Goal: Transaction & Acquisition: Purchase product/service

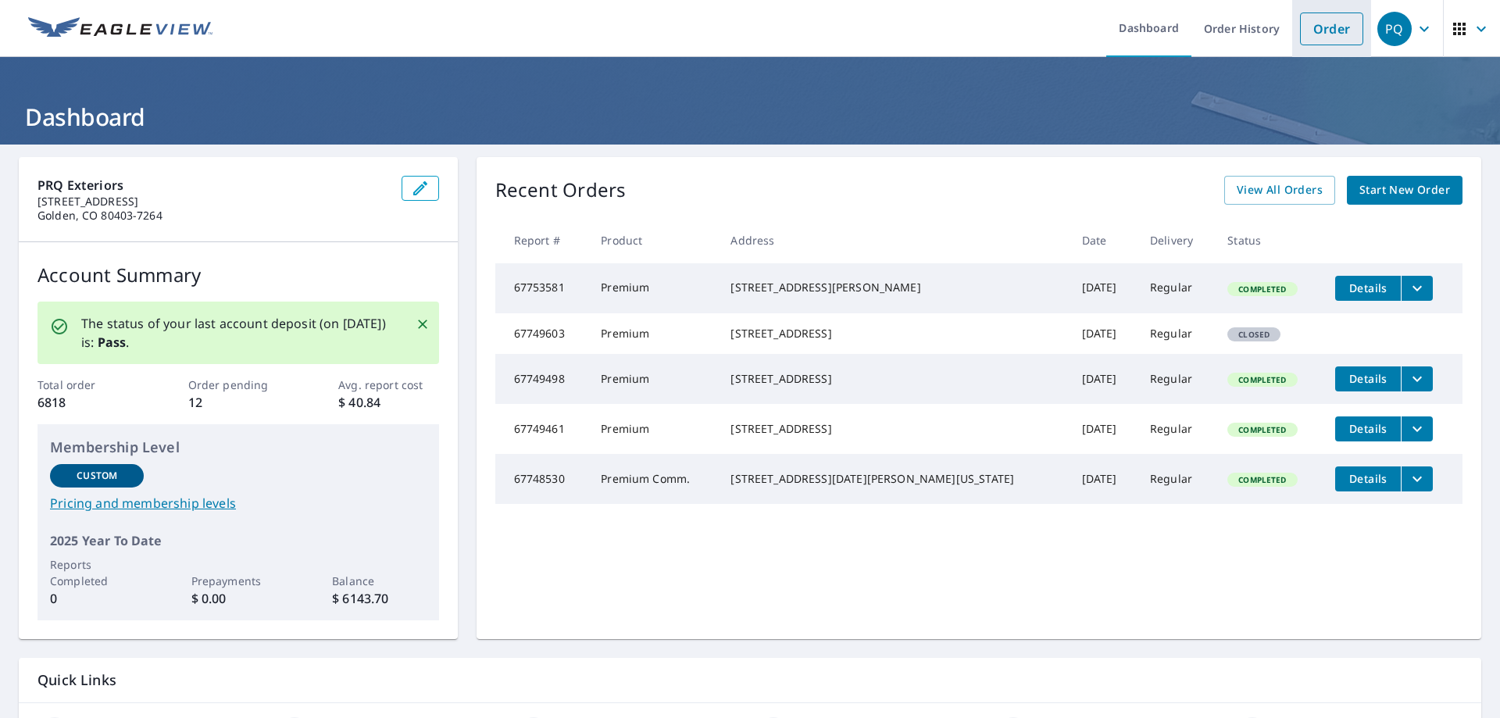
click at [1328, 18] on link "Order" at bounding box center [1331, 28] width 63 height 33
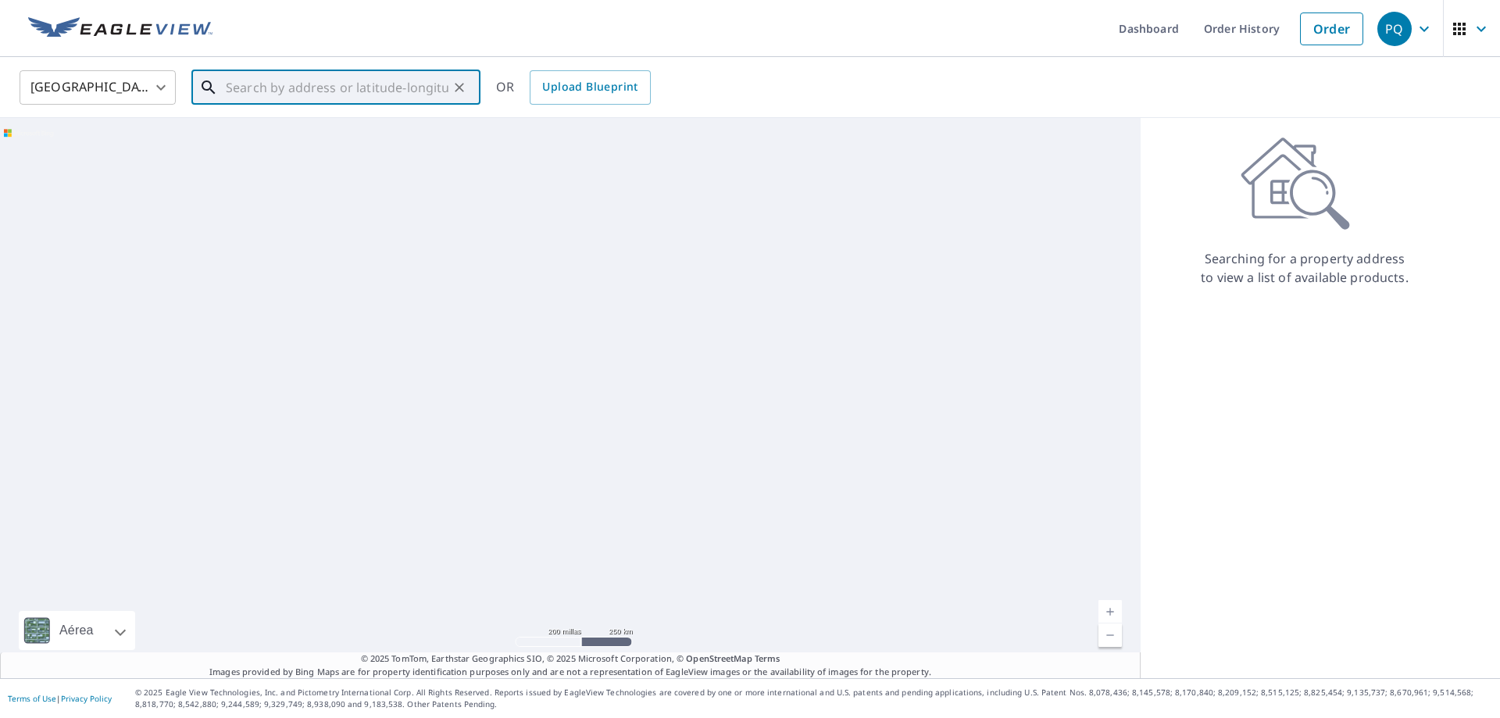
click at [340, 79] on input "text" at bounding box center [337, 88] width 223 height 44
paste input "[STREET_ADDRESS]"
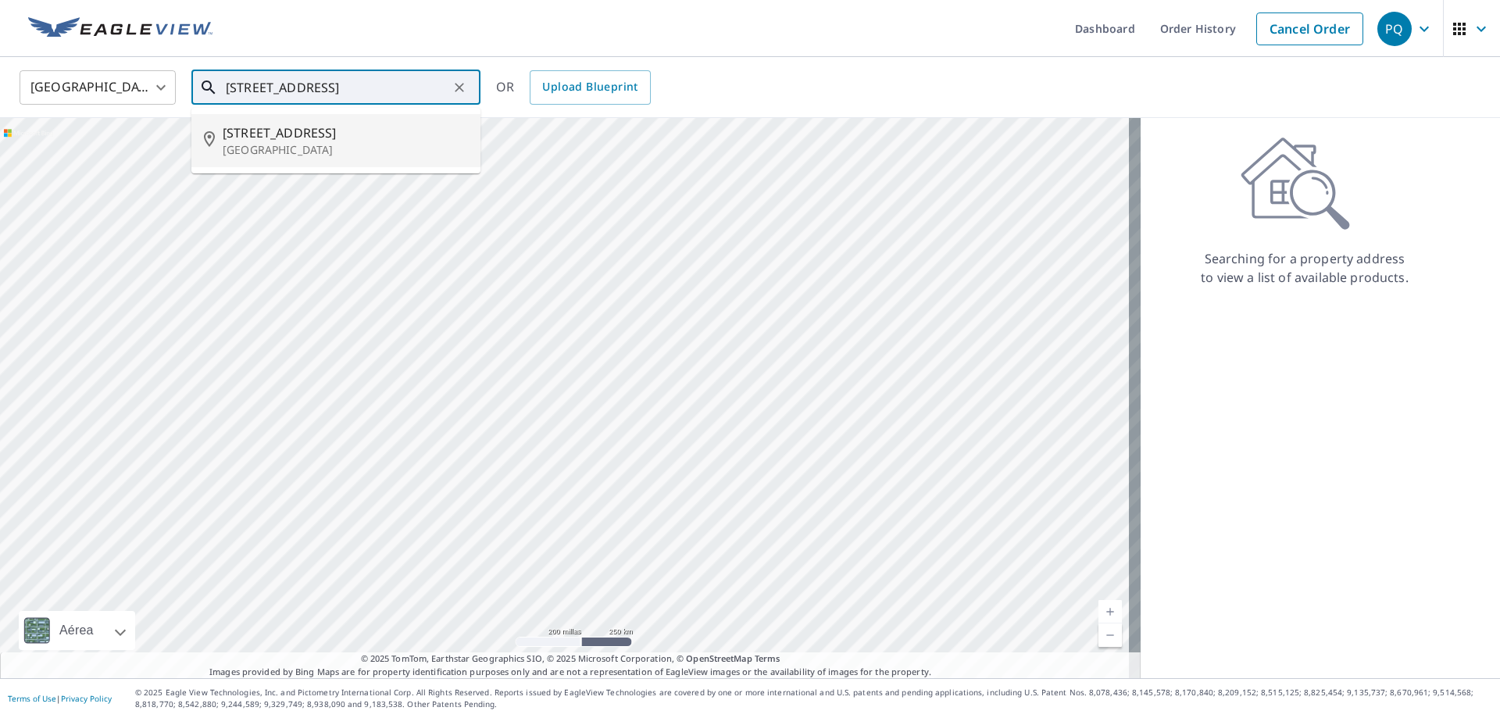
click at [386, 147] on p "[GEOGRAPHIC_DATA]" at bounding box center [345, 150] width 245 height 16
type input "[STREET_ADDRESS]"
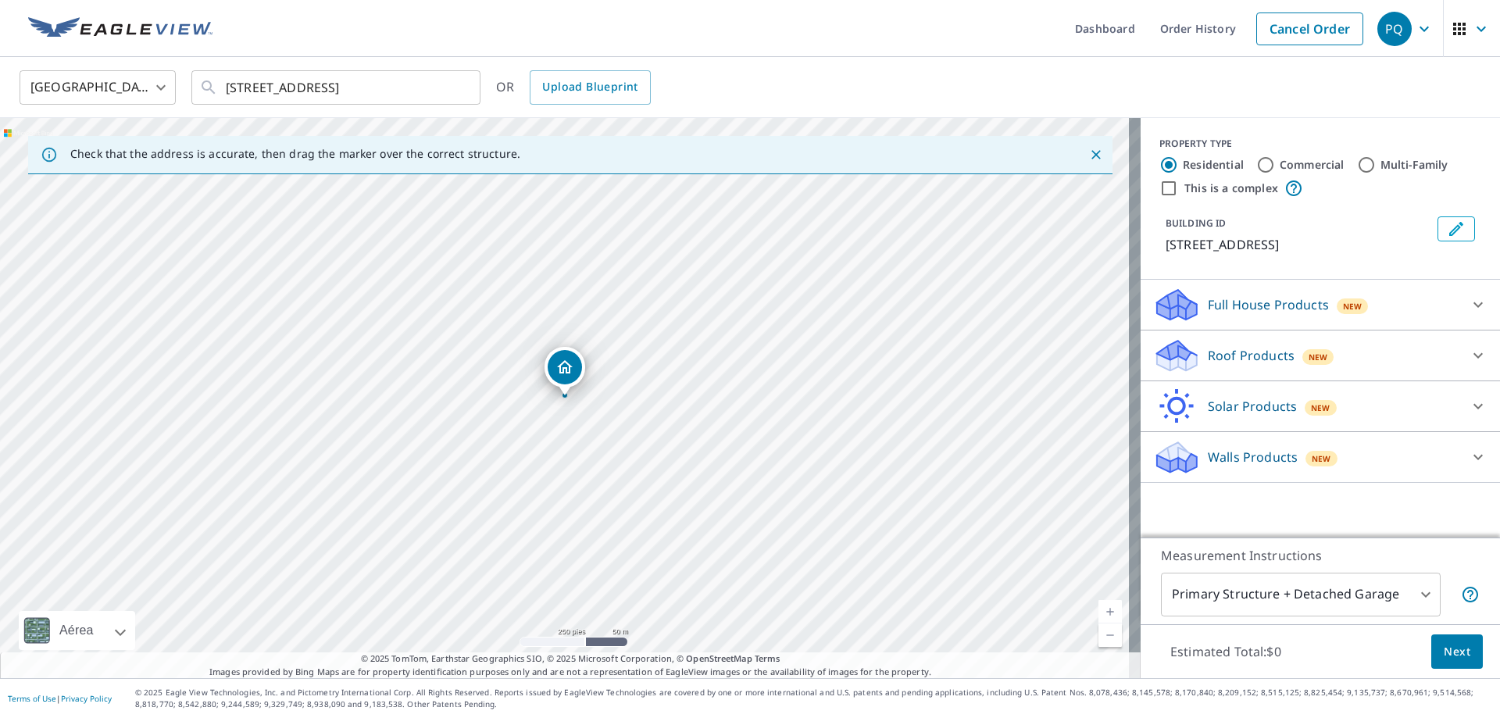
click at [1445, 374] on div "Roof Products New" at bounding box center [1306, 355] width 306 height 37
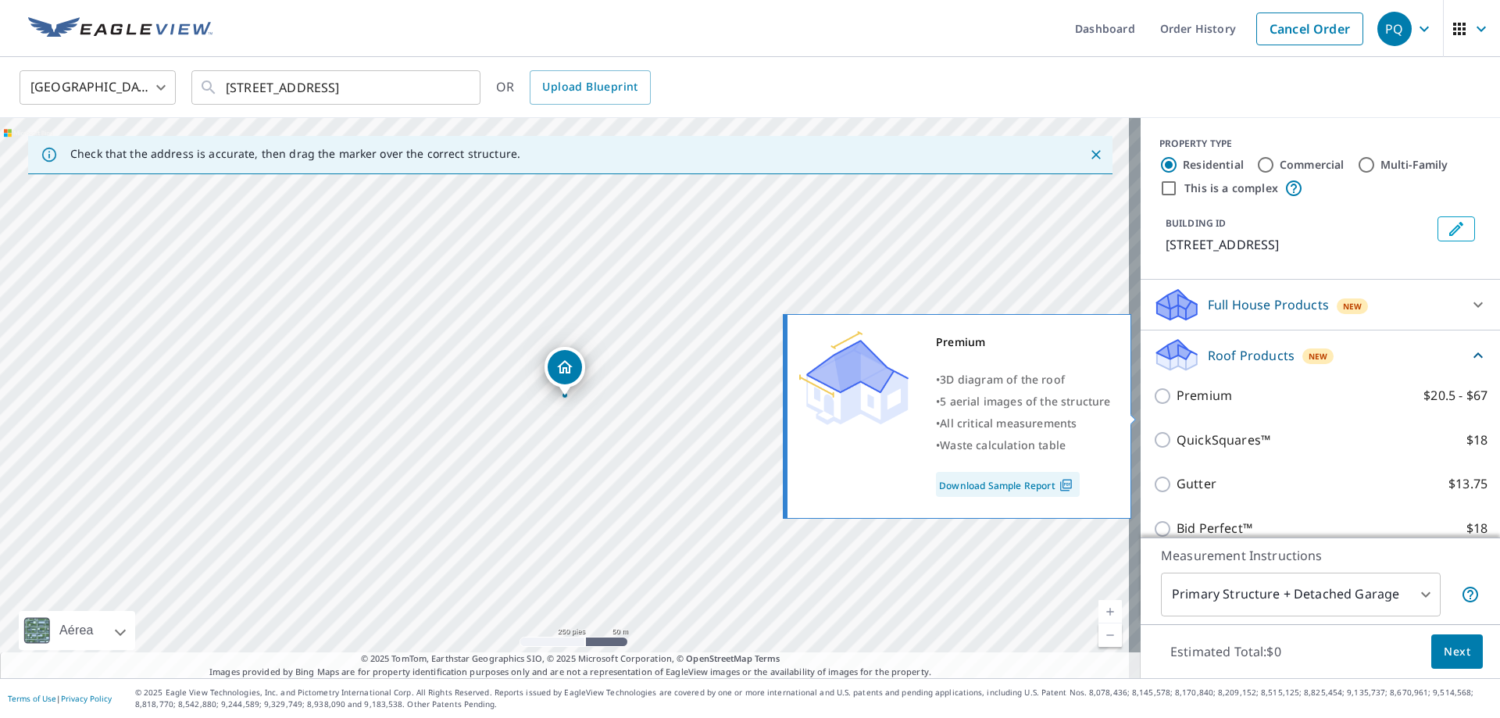
click at [1154, 405] on input "Premium $20.5 - $67" at bounding box center [1164, 396] width 23 height 19
checkbox input "true"
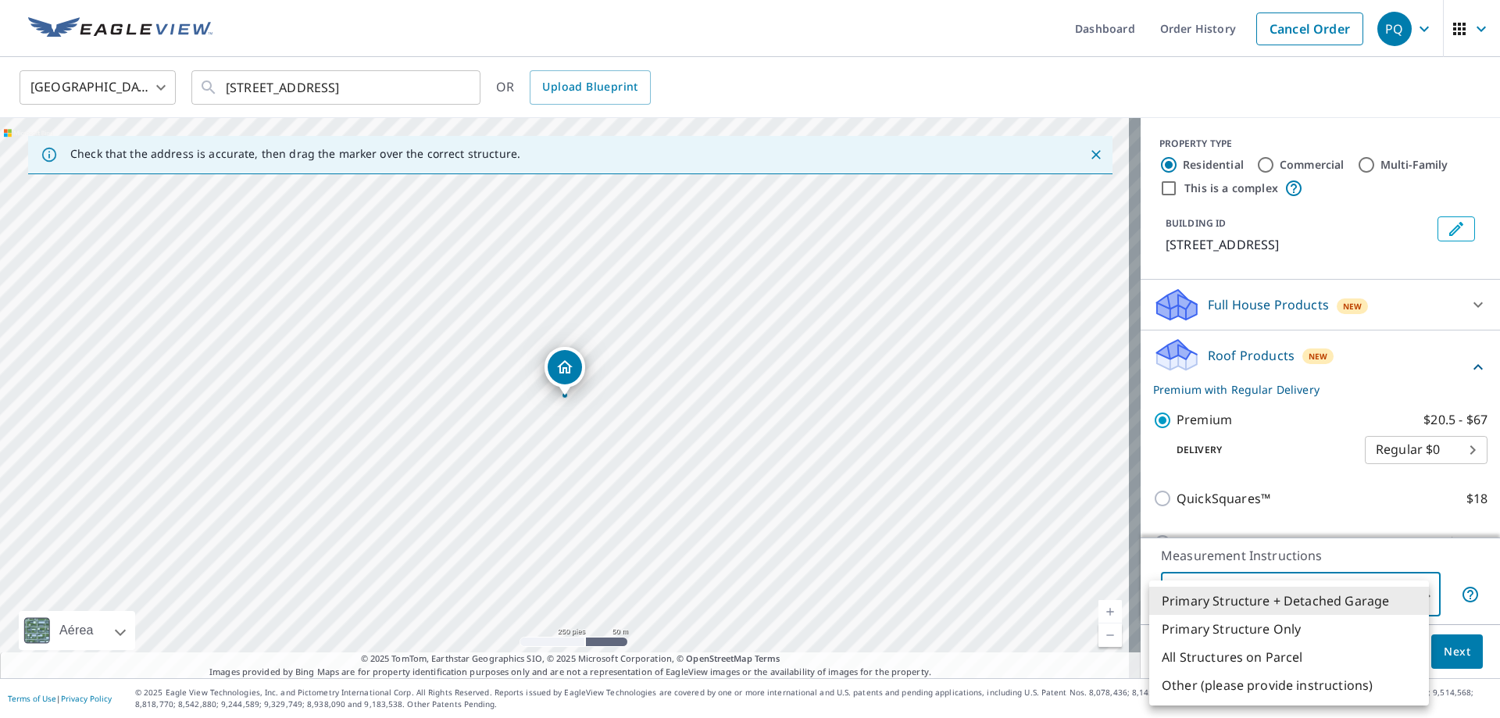
drag, startPoint x: 1396, startPoint y: 594, endPoint x: 1354, endPoint y: 594, distance: 42.2
click at [1393, 594] on body "PQ PQ Dashboard Order History Cancel Order PQ [GEOGRAPHIC_DATA] [GEOGRAPHIC_DAT…" at bounding box center [750, 359] width 1500 height 718
click at [1261, 655] on li "All Structures on Parcel" at bounding box center [1289, 657] width 280 height 28
type input "3"
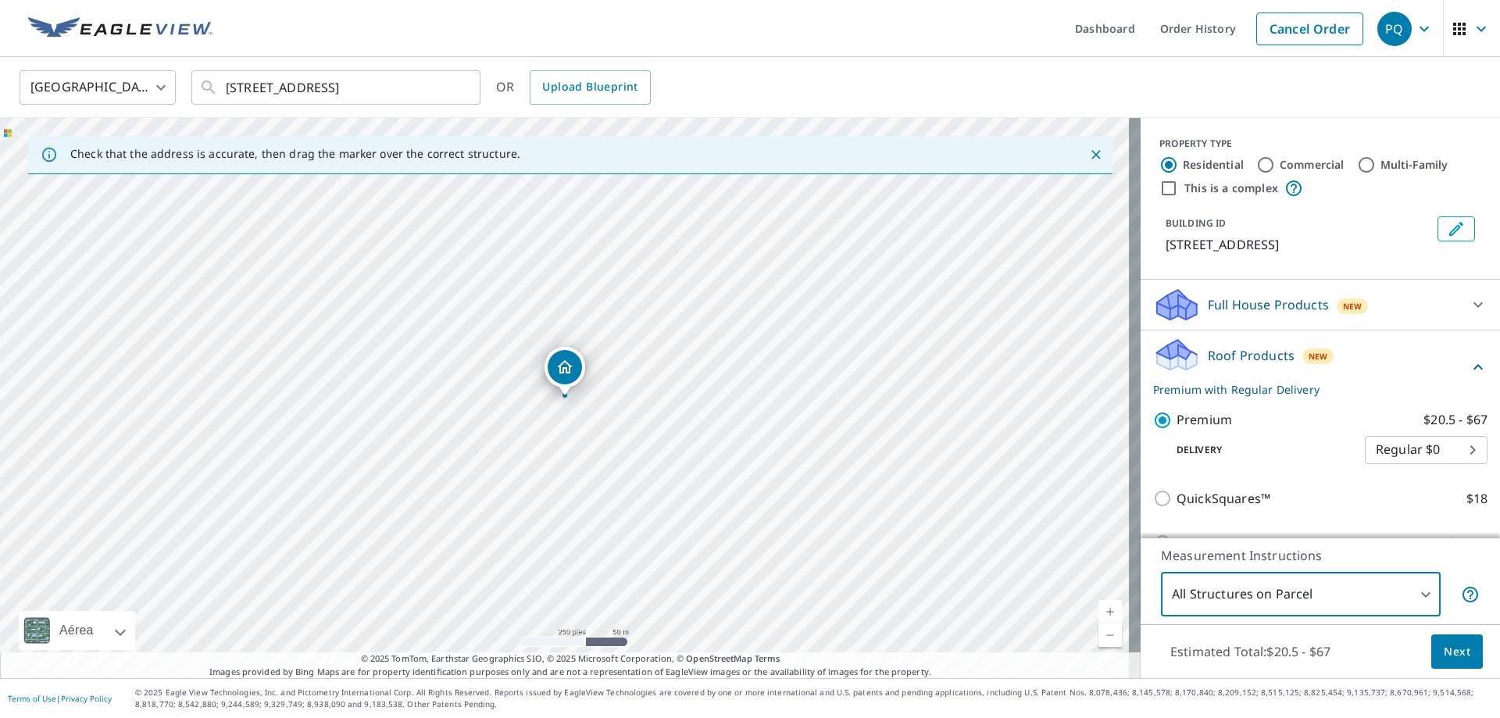
click at [1447, 655] on span "Next" at bounding box center [1457, 652] width 27 height 20
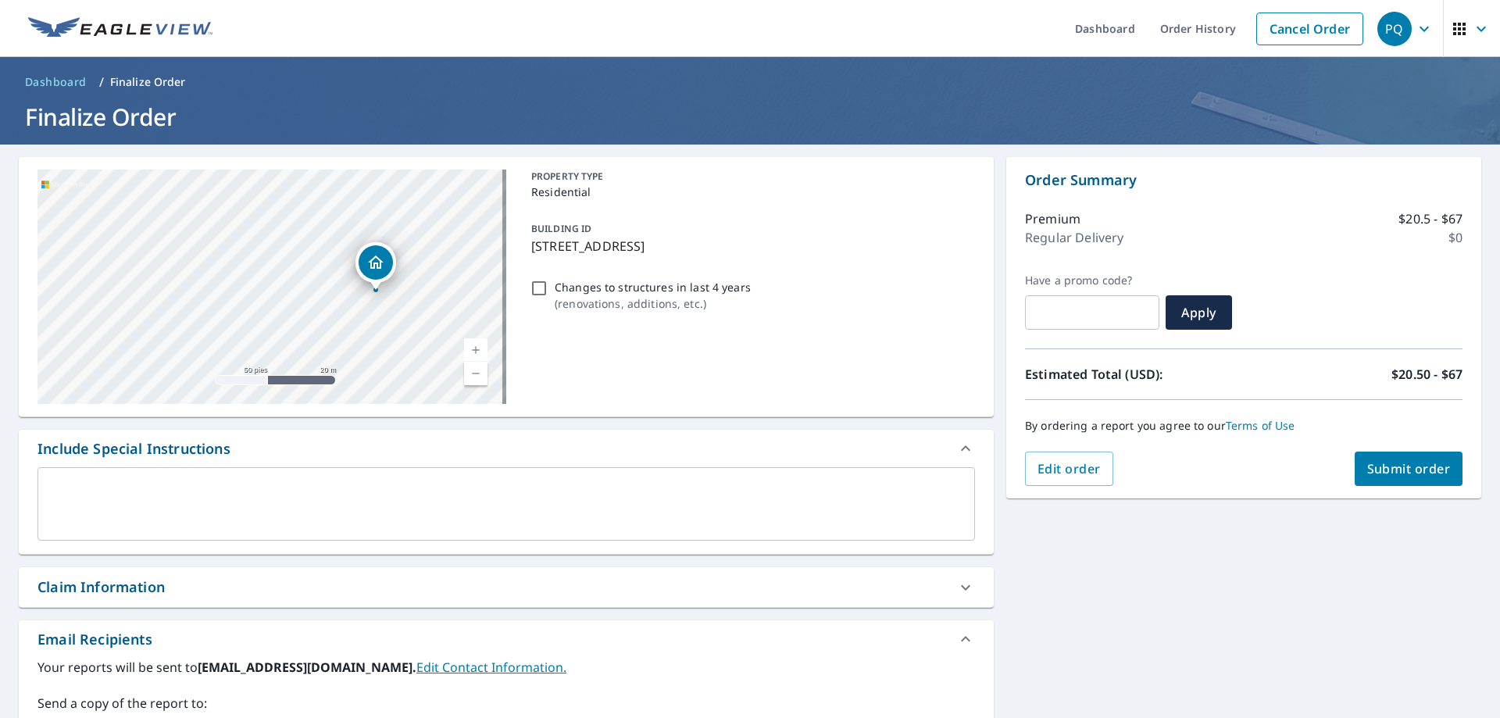
drag, startPoint x: 297, startPoint y: 269, endPoint x: 409, endPoint y: 325, distance: 125.8
click at [409, 325] on div "[STREET_ADDRESS]" at bounding box center [271, 287] width 469 height 234
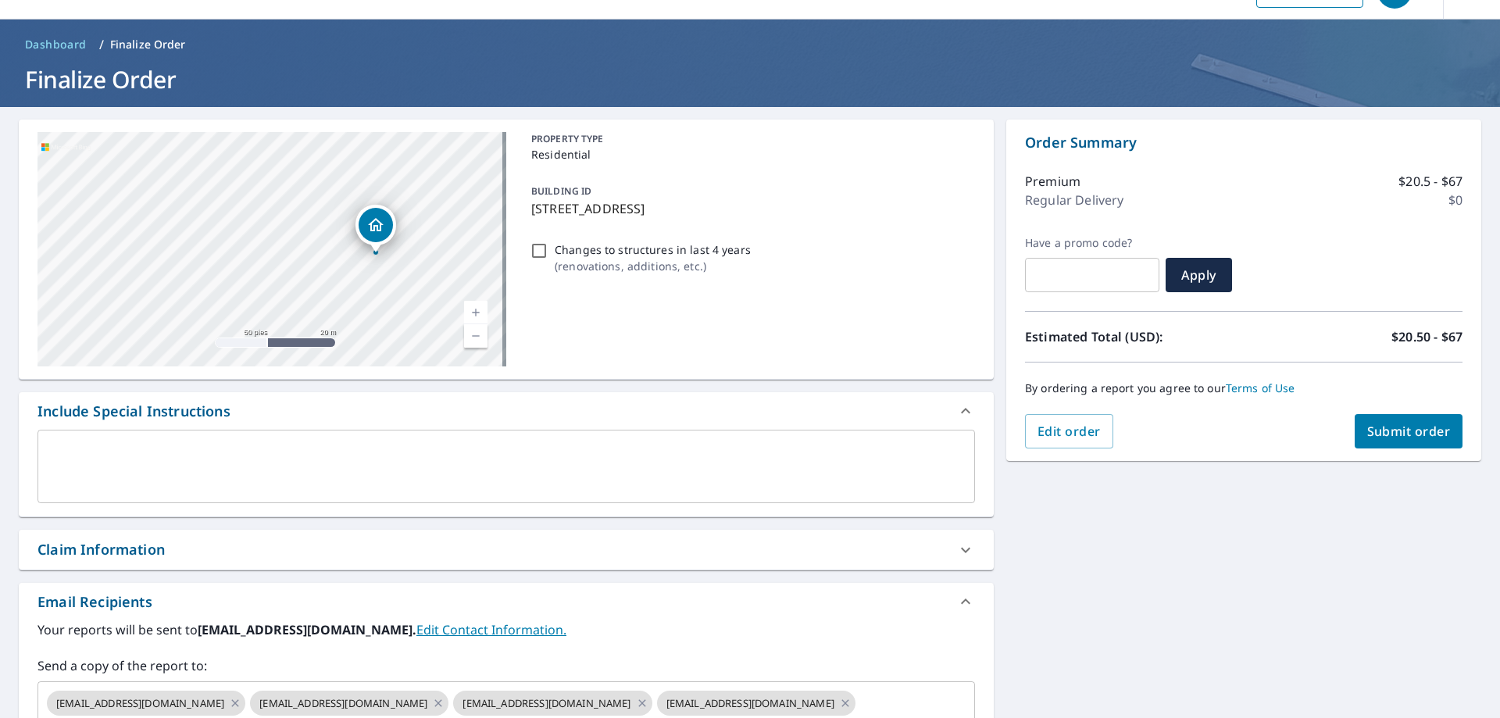
scroll to position [78, 0]
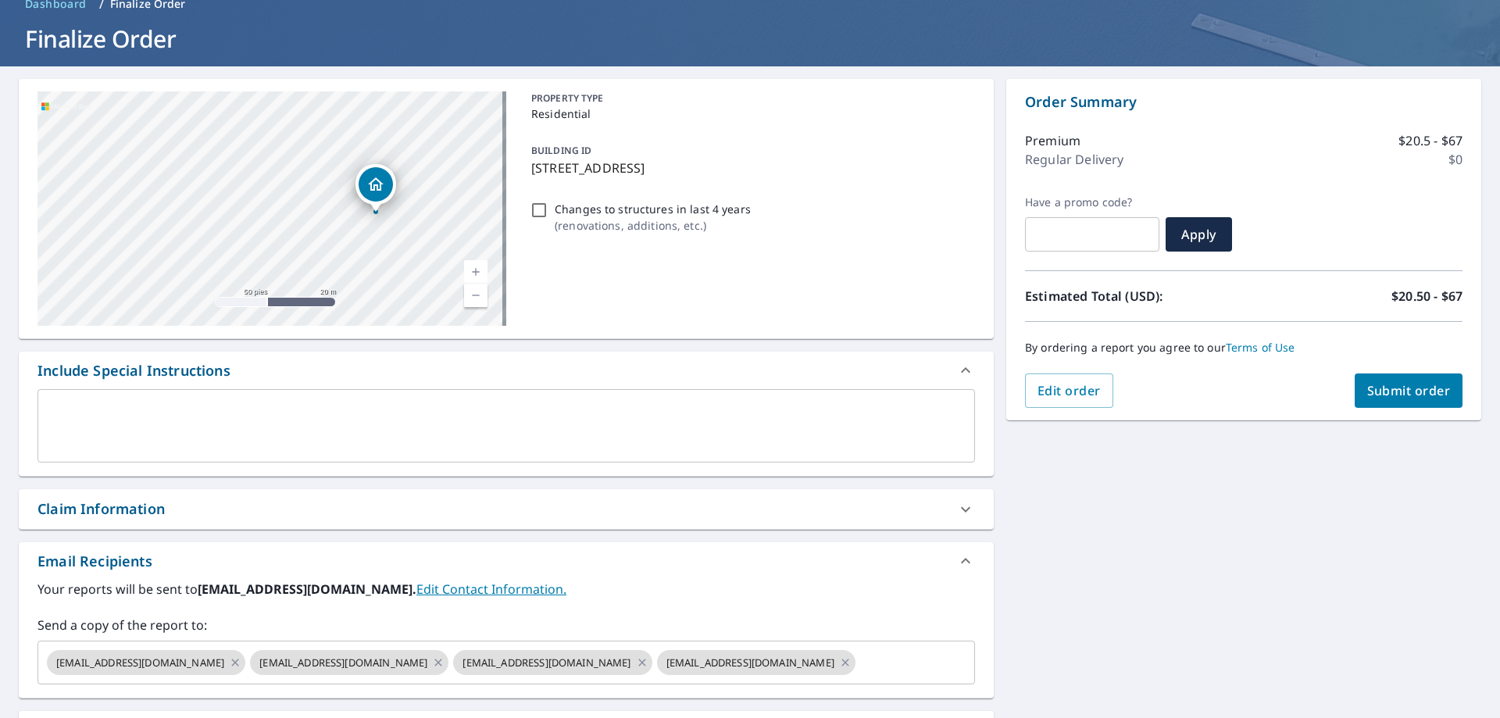
click at [313, 490] on div "Claim Information" at bounding box center [506, 509] width 975 height 40
checkbox input "true"
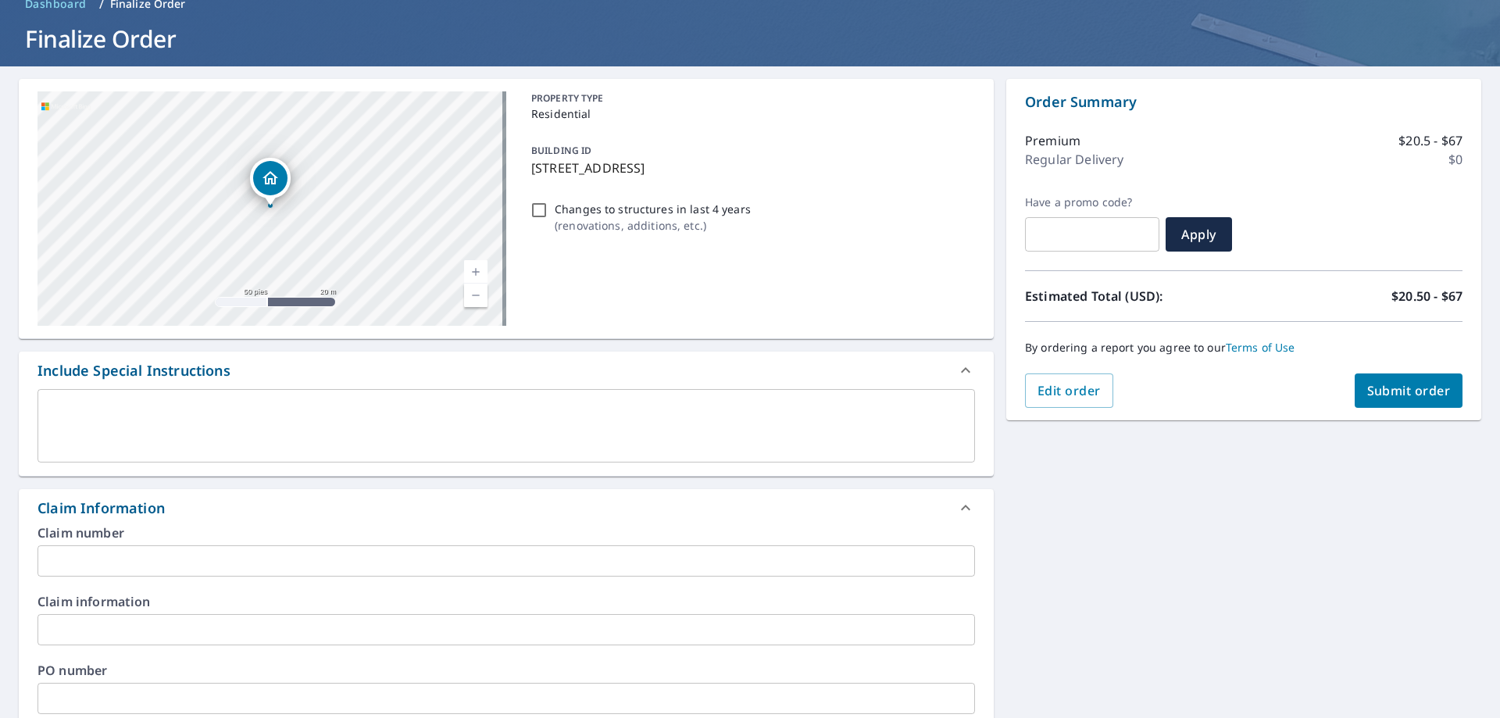
click at [119, 557] on input "text" at bounding box center [505, 560] width 937 height 31
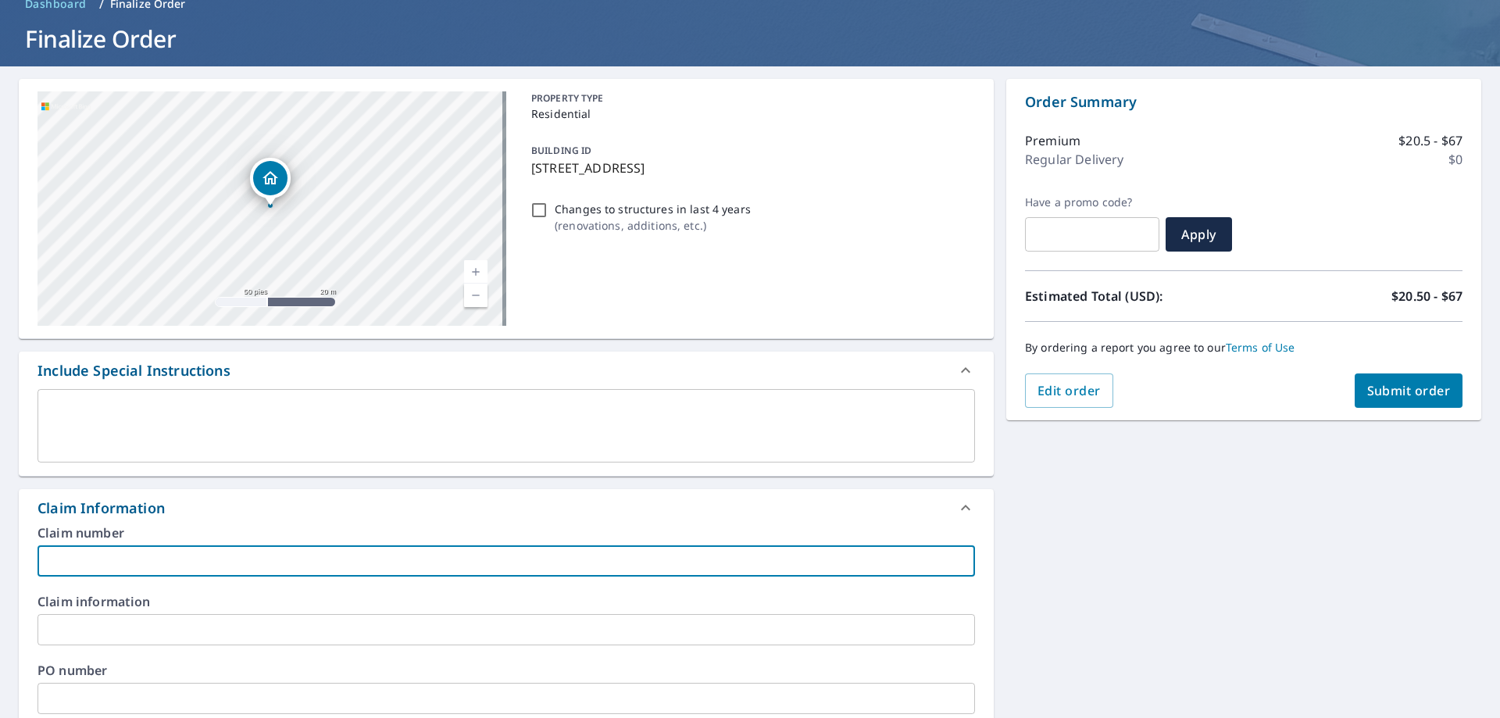
paste input "8534 [PERSON_NAME]"
type input "8534 [PERSON_NAME]"
checkbox input "true"
type input "8534 [PERSON_NAME]"
click at [102, 622] on input "text" at bounding box center [505, 629] width 937 height 31
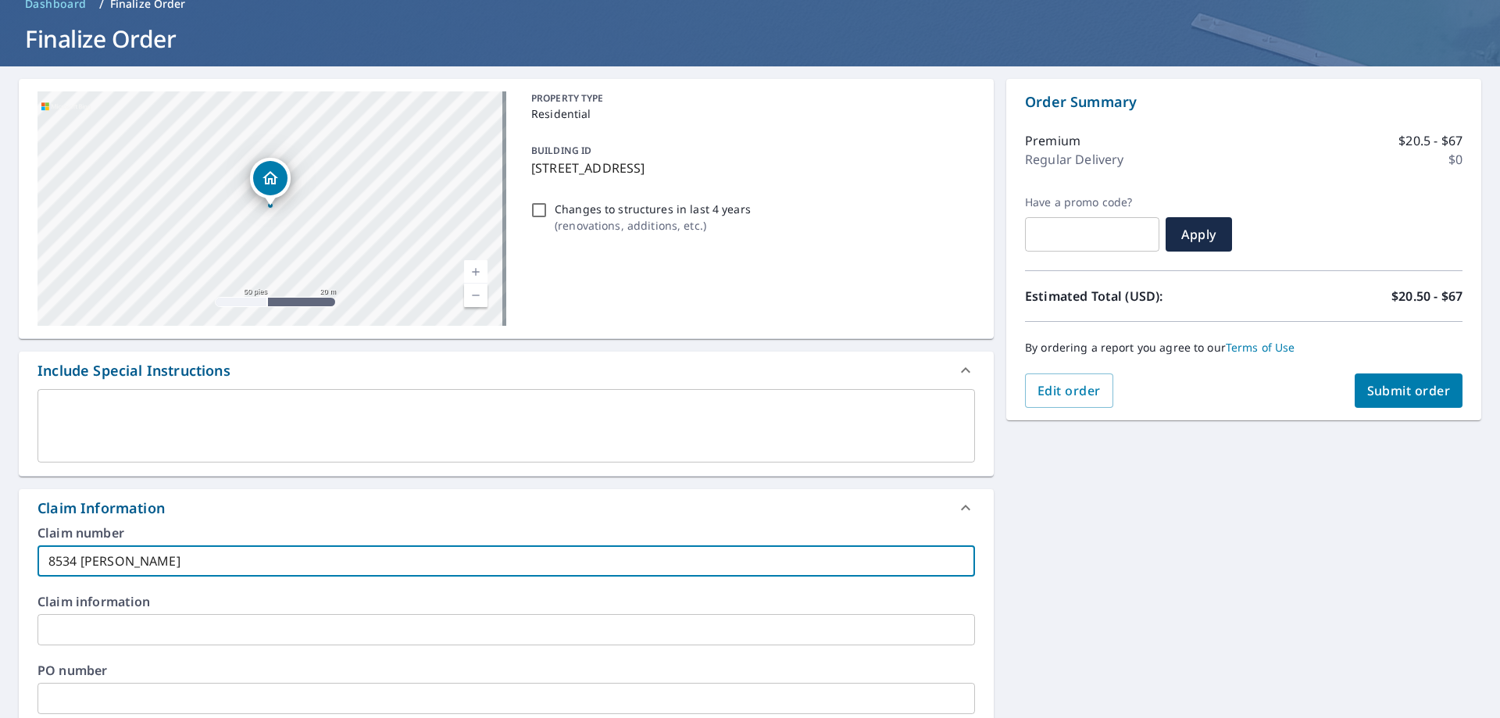
paste input "8534 [PERSON_NAME]"
type input "8534 [PERSON_NAME]"
checkbox input "true"
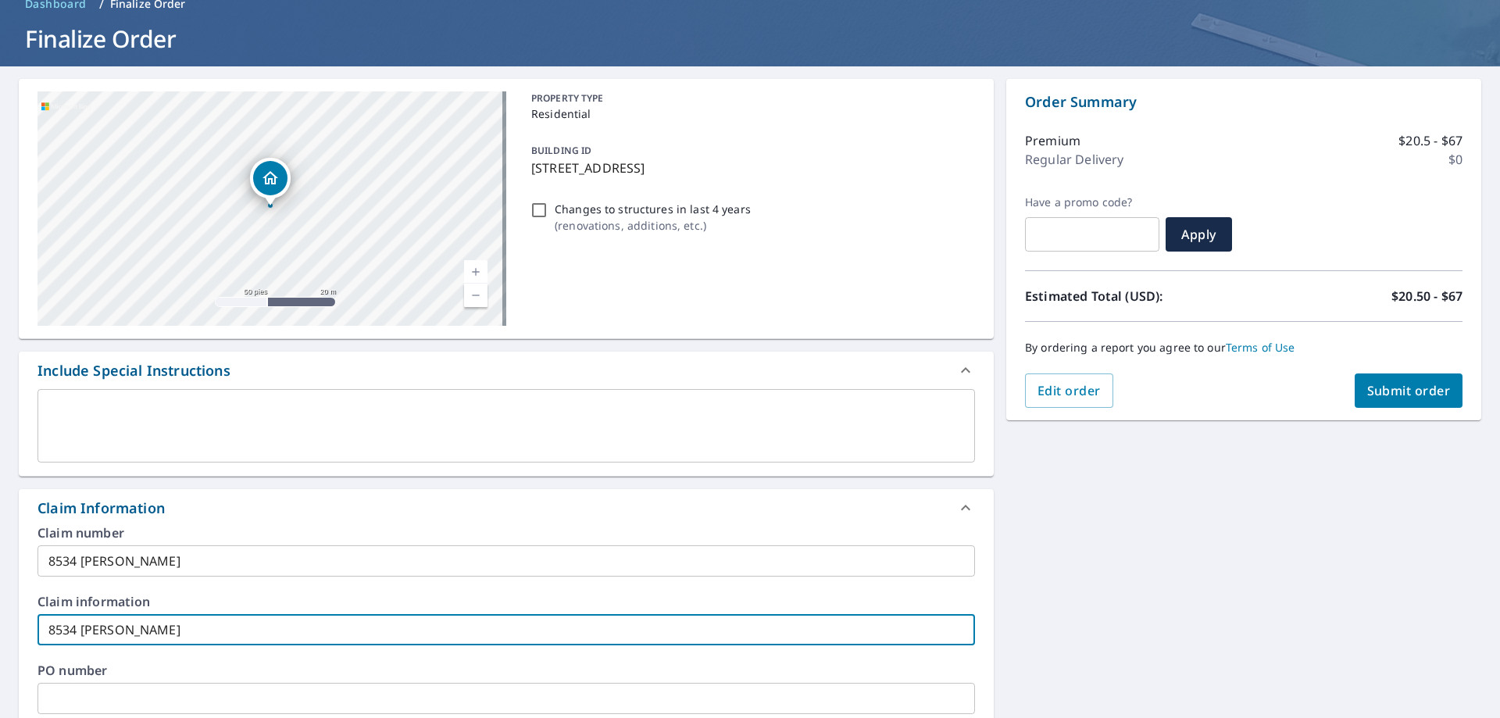
type input "8534 [PERSON_NAME]"
drag, startPoint x: 1250, startPoint y: 540, endPoint x: 1278, endPoint y: 510, distance: 40.9
click at [1253, 538] on div "[STREET_ADDRESS] Aérea Carretera Un mapa de carreteras estándar Aérea Una vista…" at bounding box center [750, 646] width 1500 height 1161
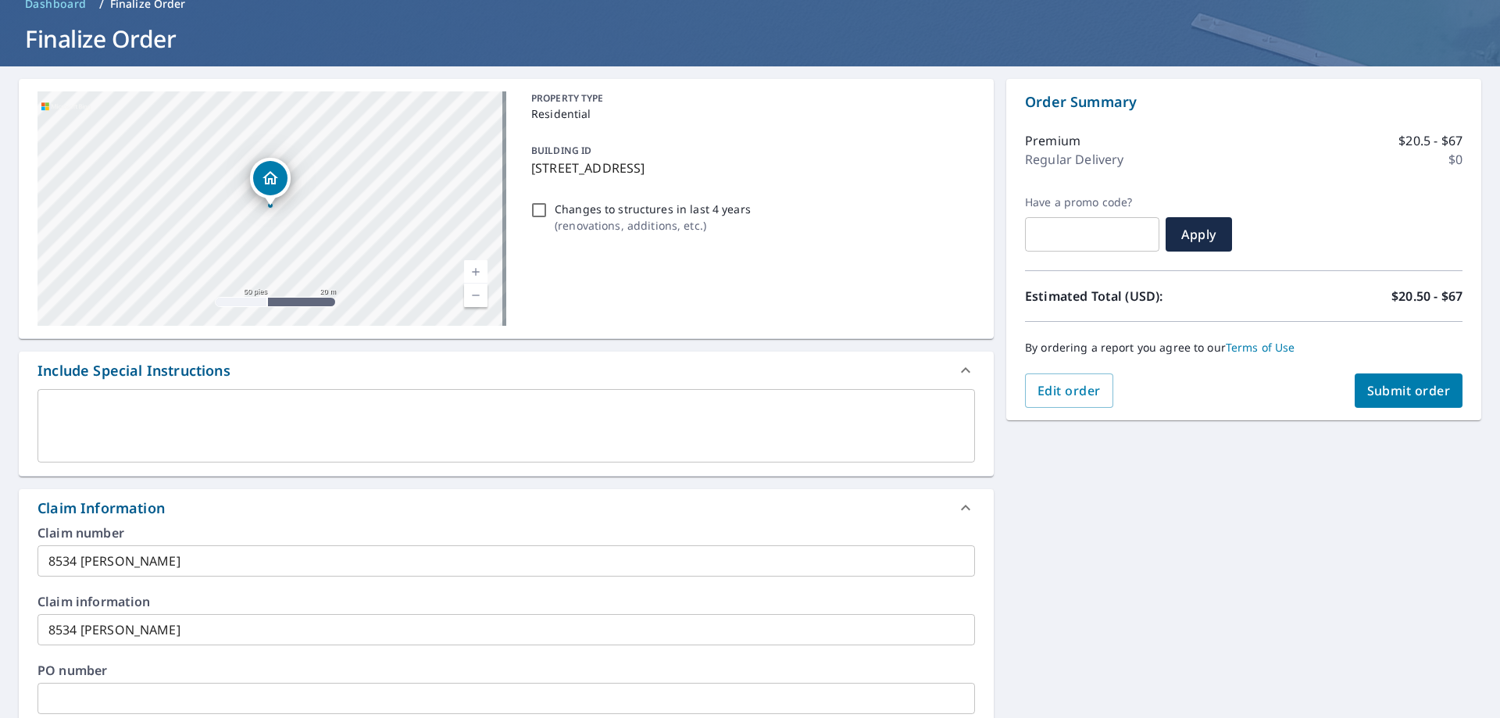
click at [1398, 366] on div "By ordering a report you agree to our Terms of Use" at bounding box center [1243, 348] width 437 height 52
click at [1396, 390] on span "Submit order" at bounding box center [1409, 390] width 84 height 17
checkbox input "true"
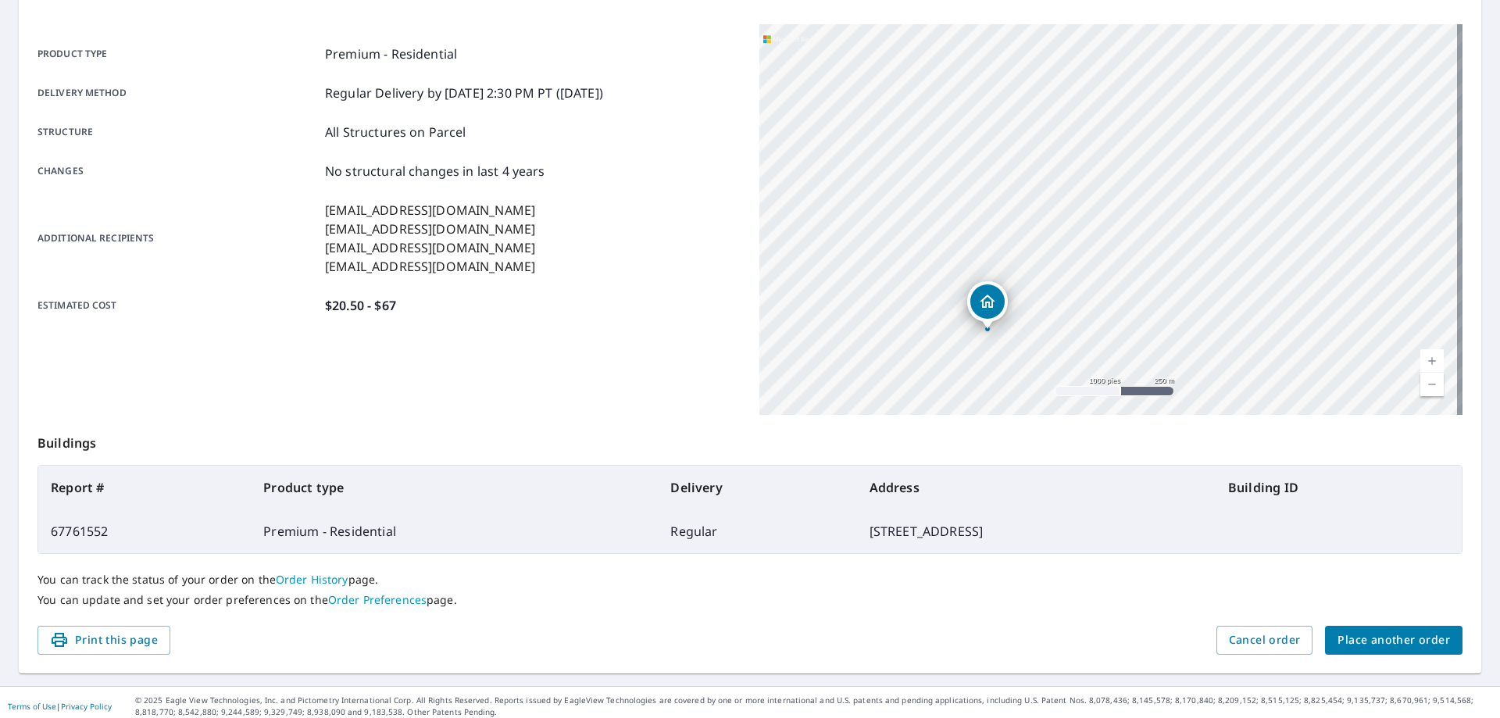
scroll to position [202, 0]
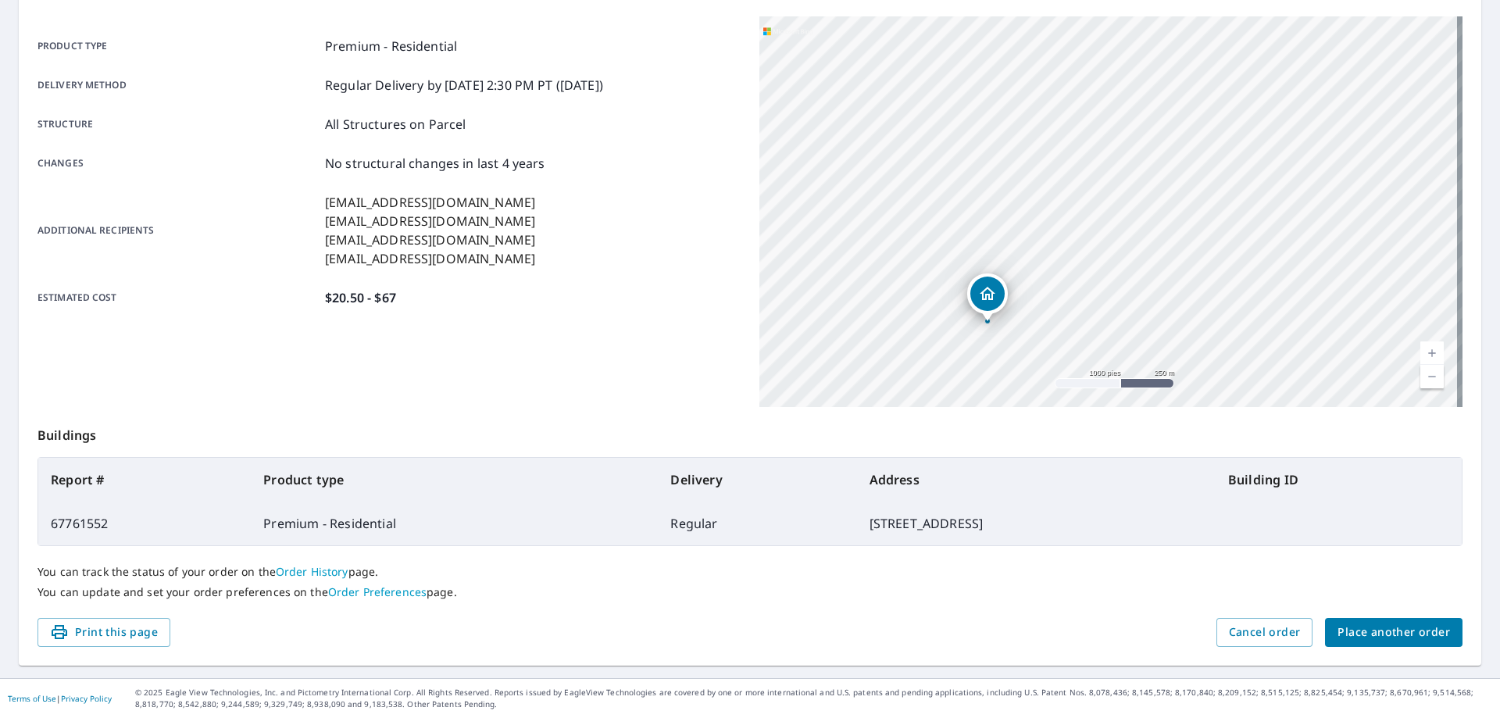
click at [1361, 630] on span "Place another order" at bounding box center [1393, 633] width 112 height 20
